Goal: Transaction & Acquisition: Purchase product/service

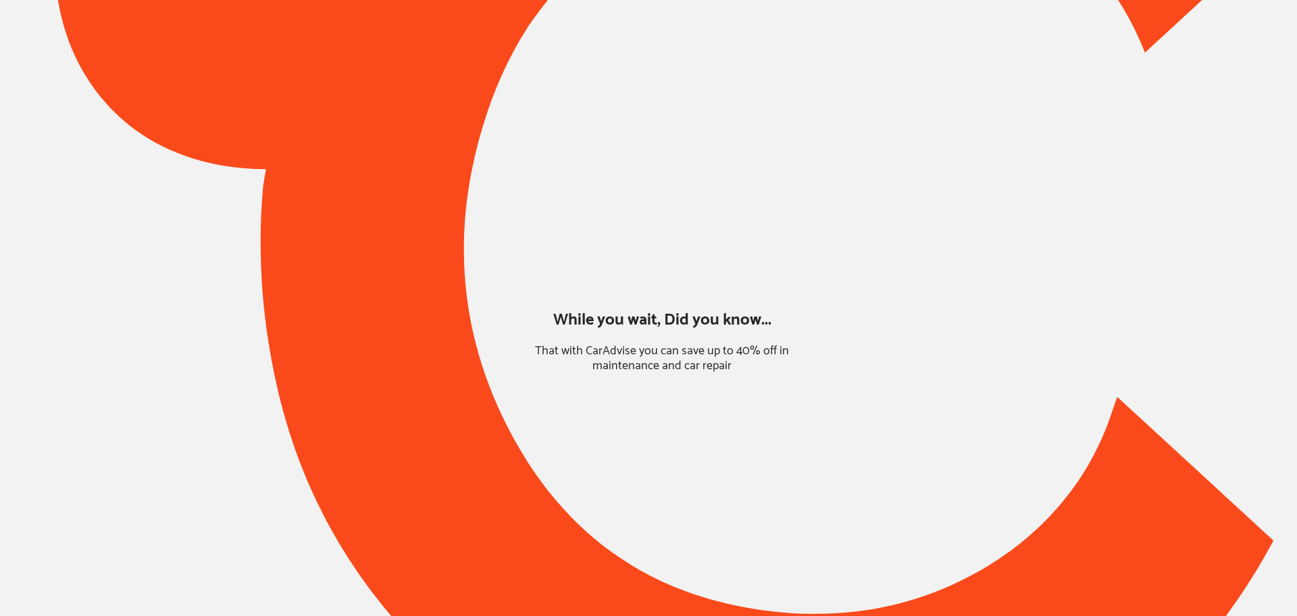
type input "*****"
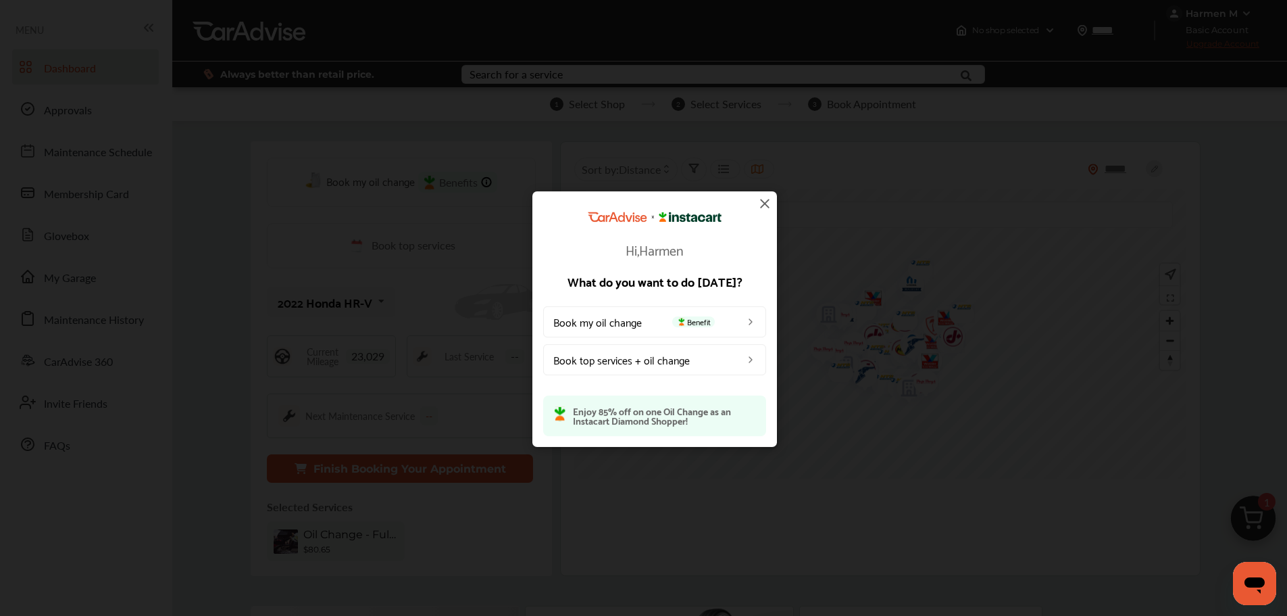
click at [768, 205] on img at bounding box center [765, 203] width 16 height 16
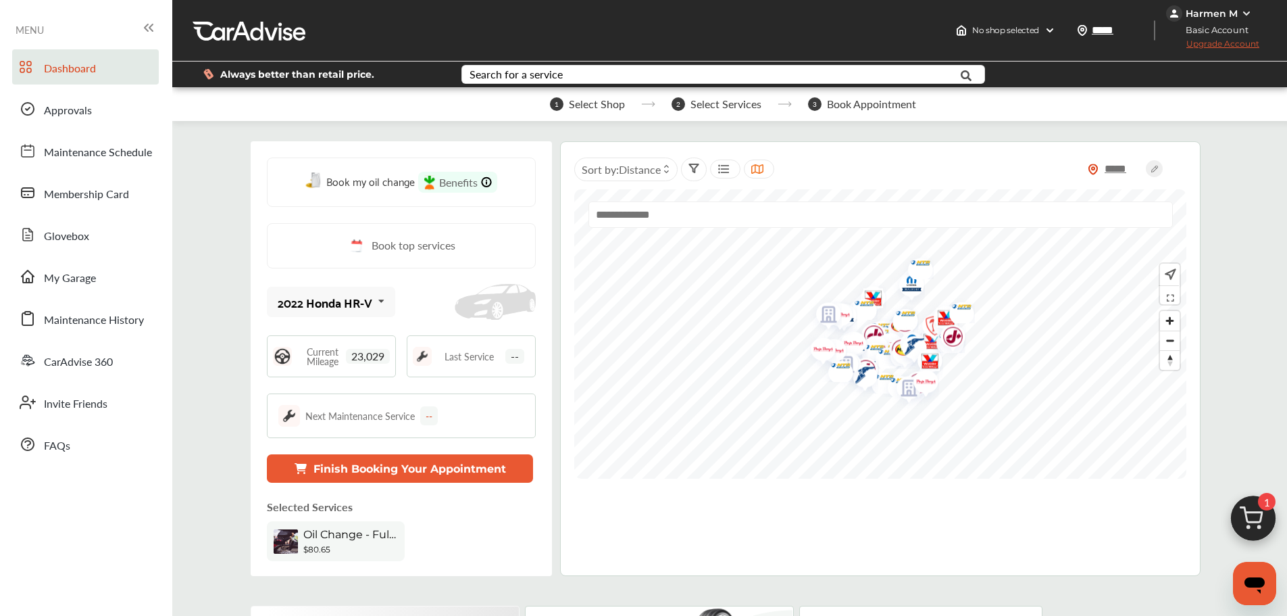
click at [88, 279] on span "My Garage" at bounding box center [70, 279] width 52 height 18
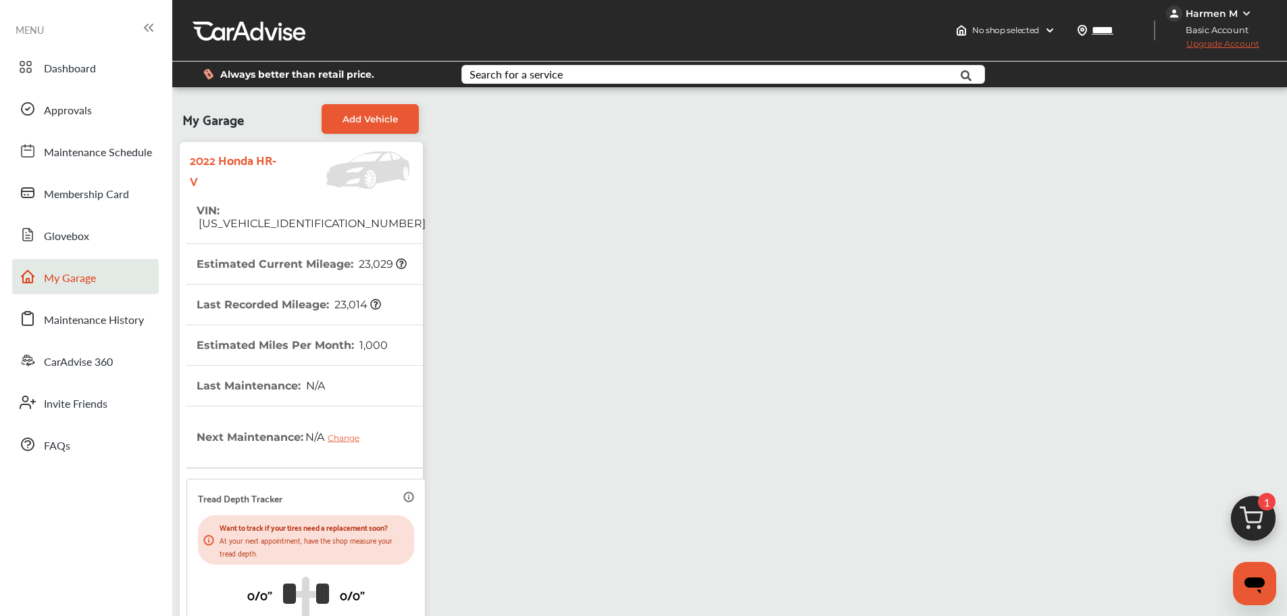
click at [297, 217] on span "[US_VEHICLE_IDENTIFICATION_NUMBER]" at bounding box center [311, 223] width 229 height 13
copy span "[US_VEHICLE_IDENTIFICATION_NUMBER]"
click at [54, 64] on span "Dashboard" at bounding box center [70, 69] width 52 height 18
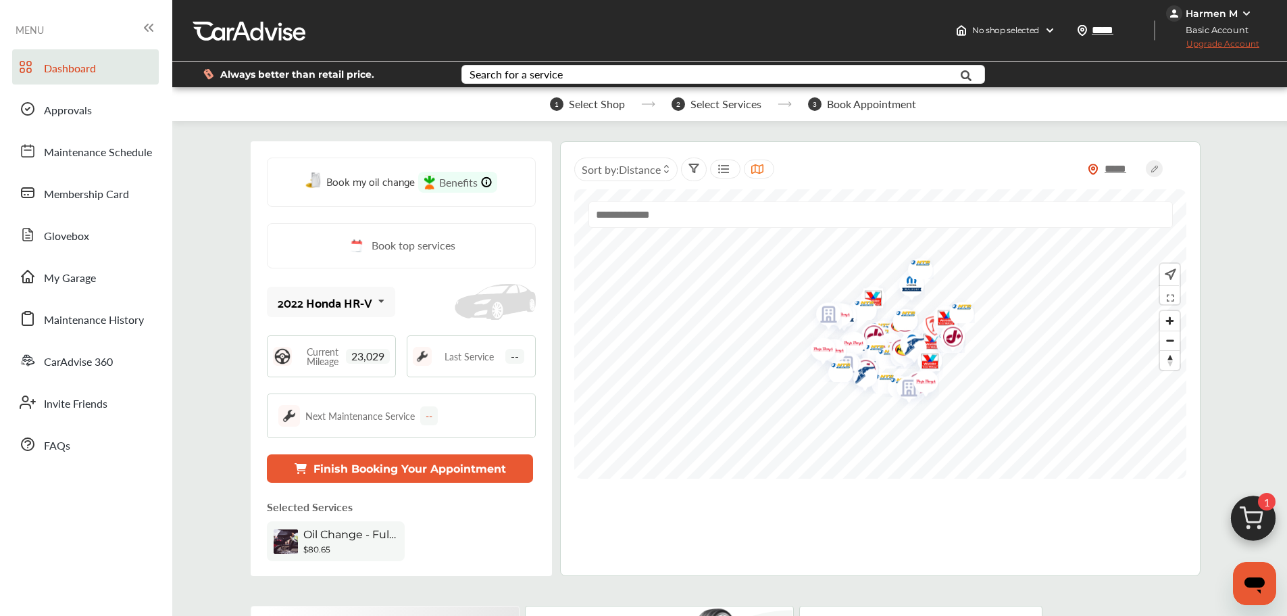
click at [980, 507] on img at bounding box center [1253, 521] width 65 height 65
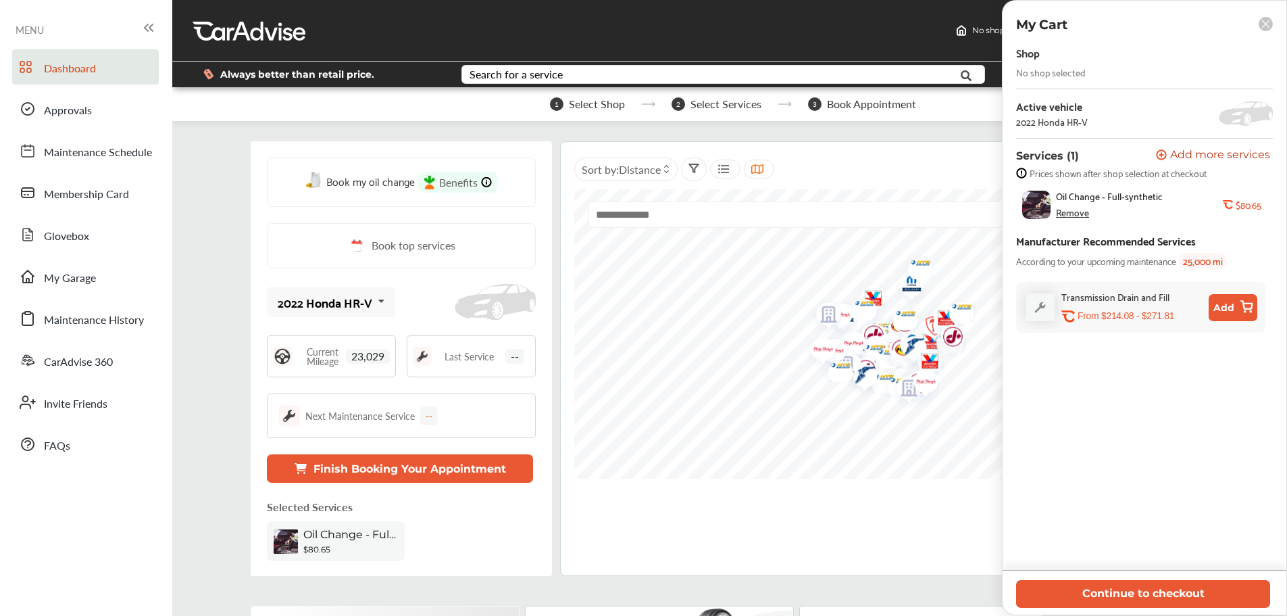
click at [980, 534] on button "Continue to checkout" at bounding box center [1143, 594] width 254 height 28
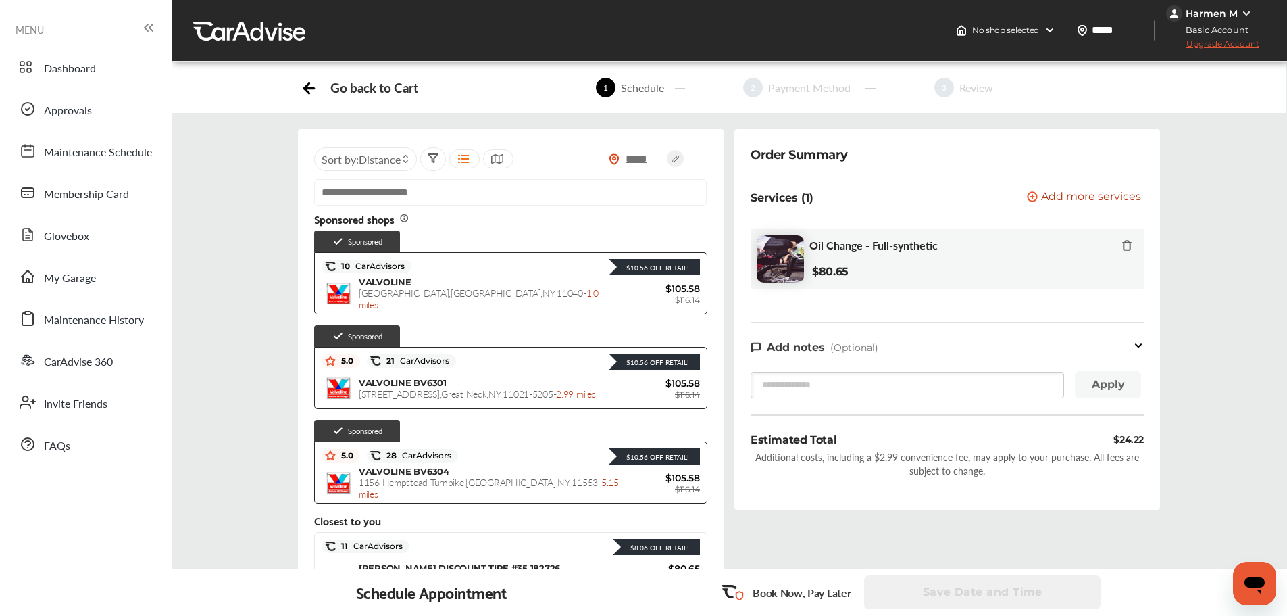
click at [568, 293] on span "1.0 miles" at bounding box center [479, 298] width 240 height 25
